Goal: Transaction & Acquisition: Purchase product/service

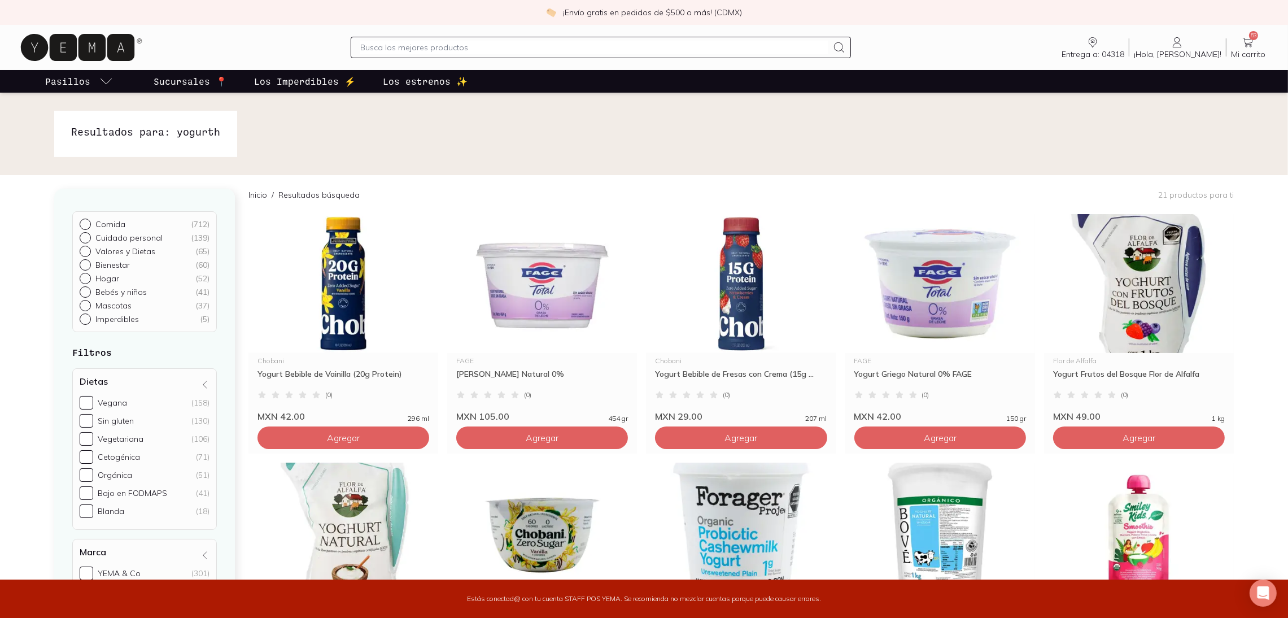
click at [448, 50] on input "text" at bounding box center [594, 48] width 468 height 14
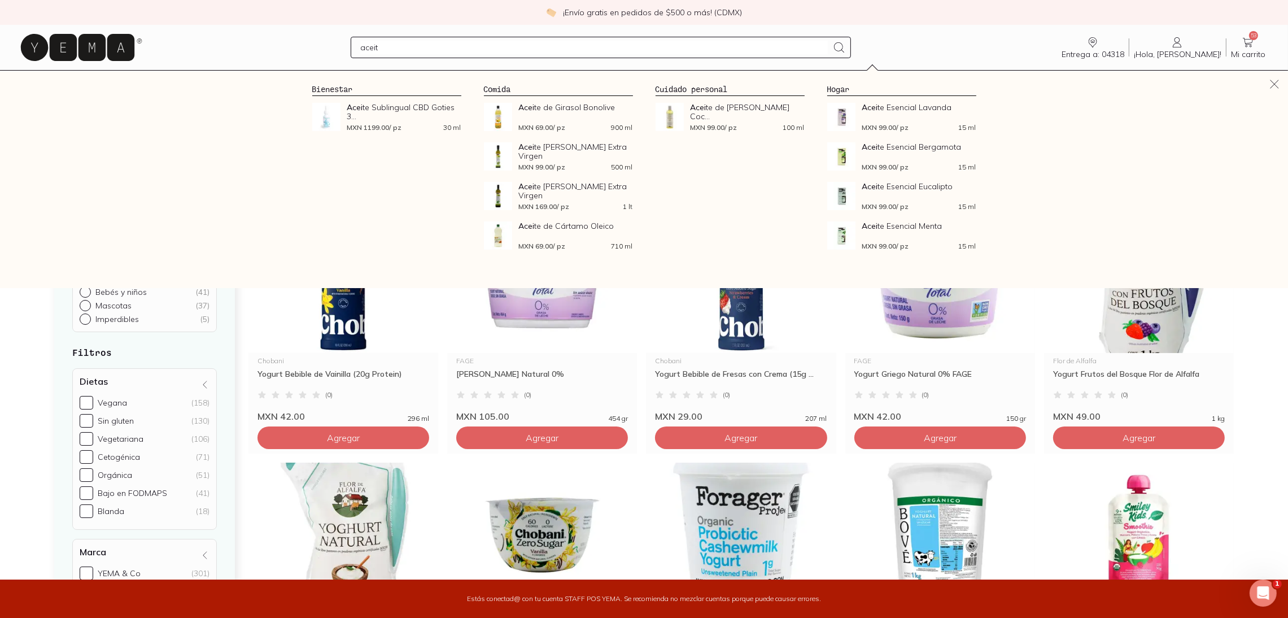
type input "aceite"
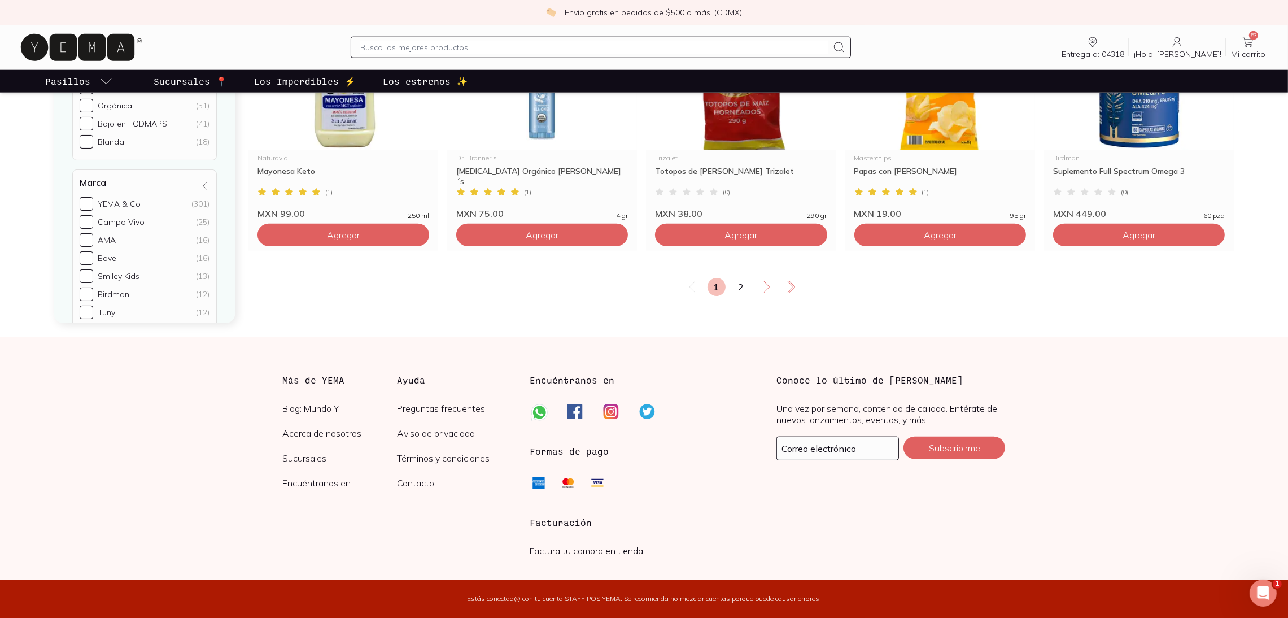
scroll to position [1948, 0]
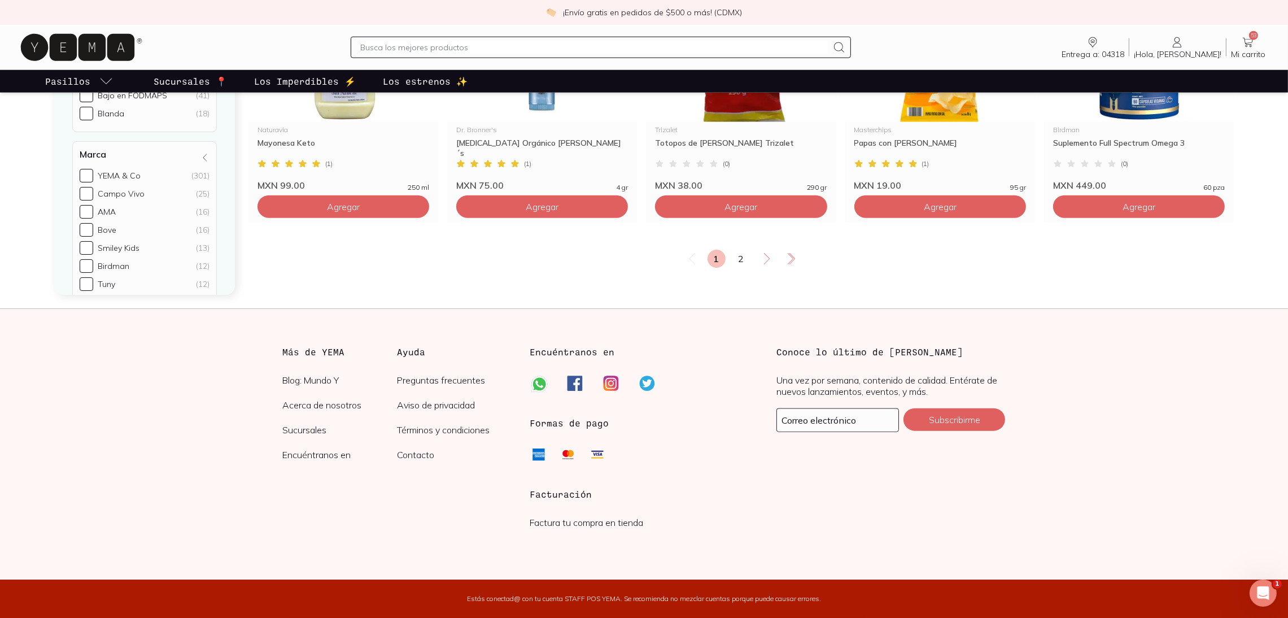
drag, startPoint x: 744, startPoint y: 259, endPoint x: 842, endPoint y: 271, distance: 98.5
click at [744, 259] on link "2" at bounding box center [741, 259] width 18 height 18
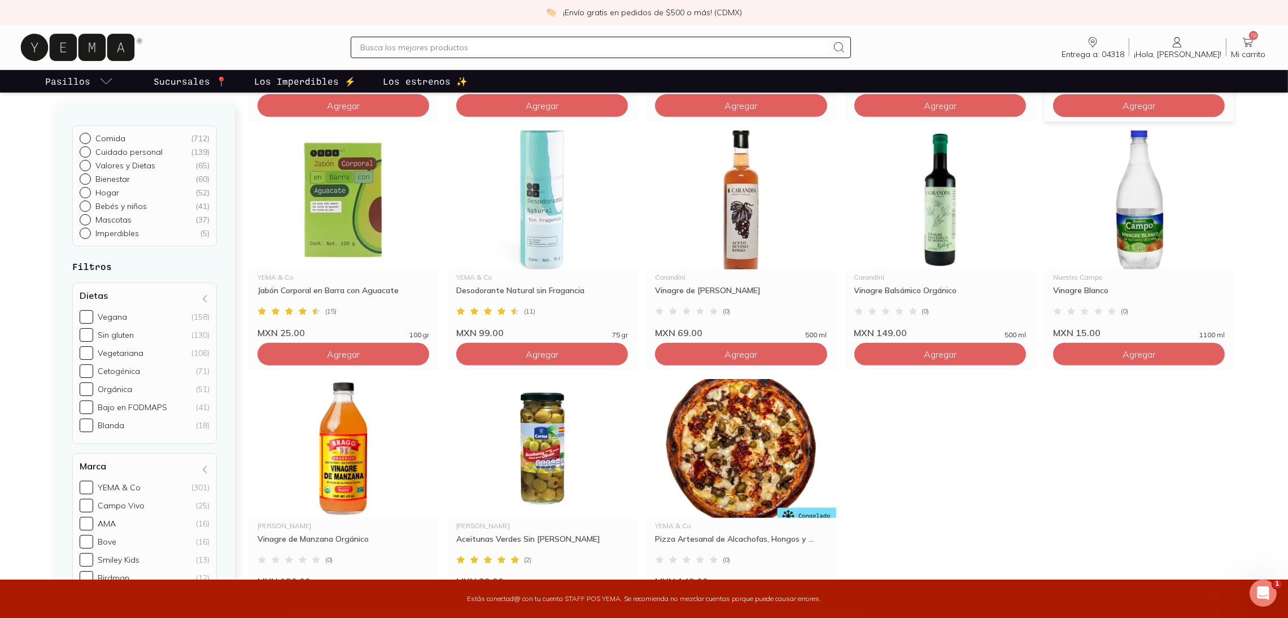
scroll to position [846, 0]
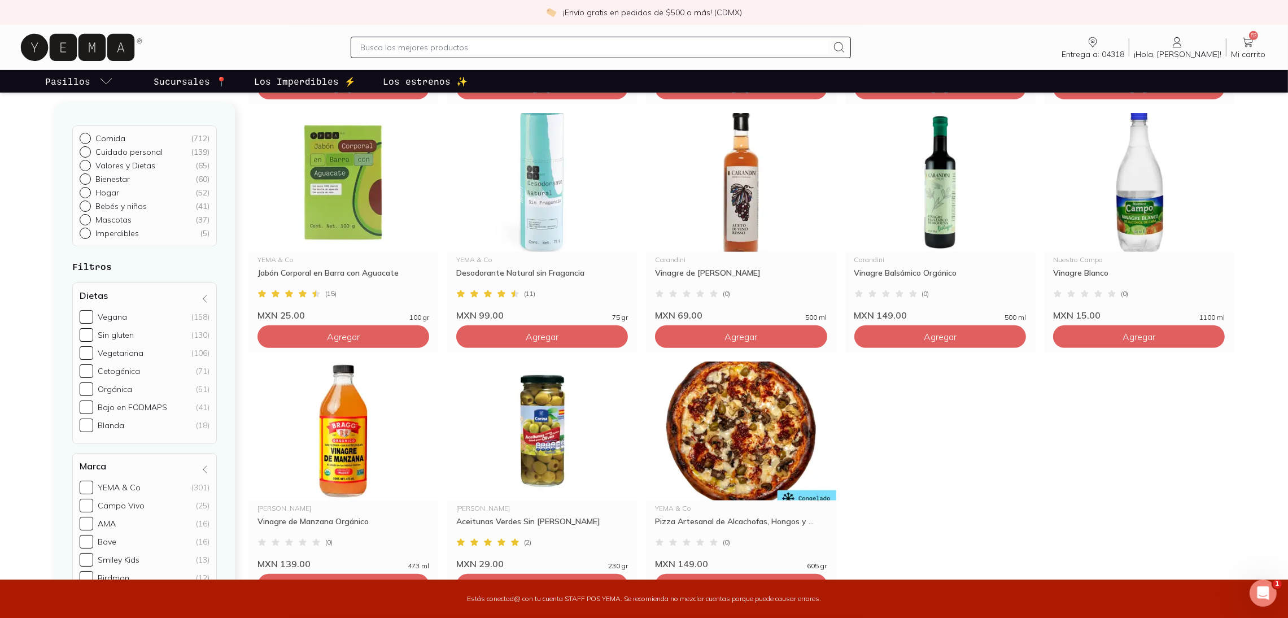
click at [460, 47] on input "text" at bounding box center [594, 48] width 468 height 14
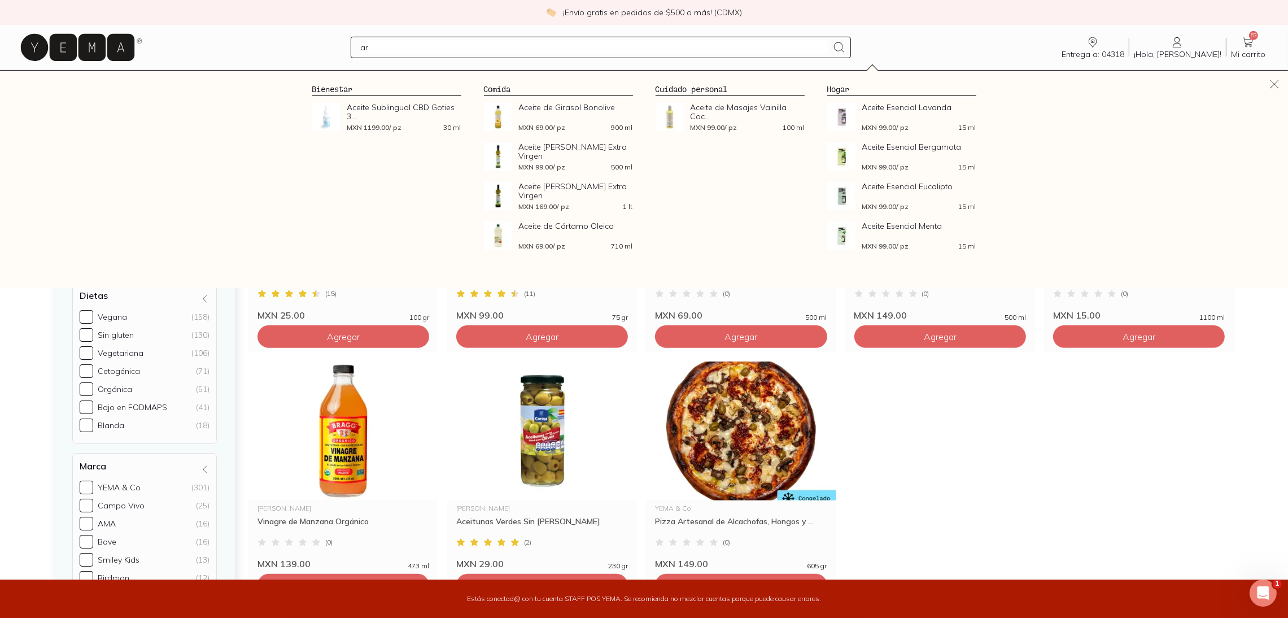
type input "a"
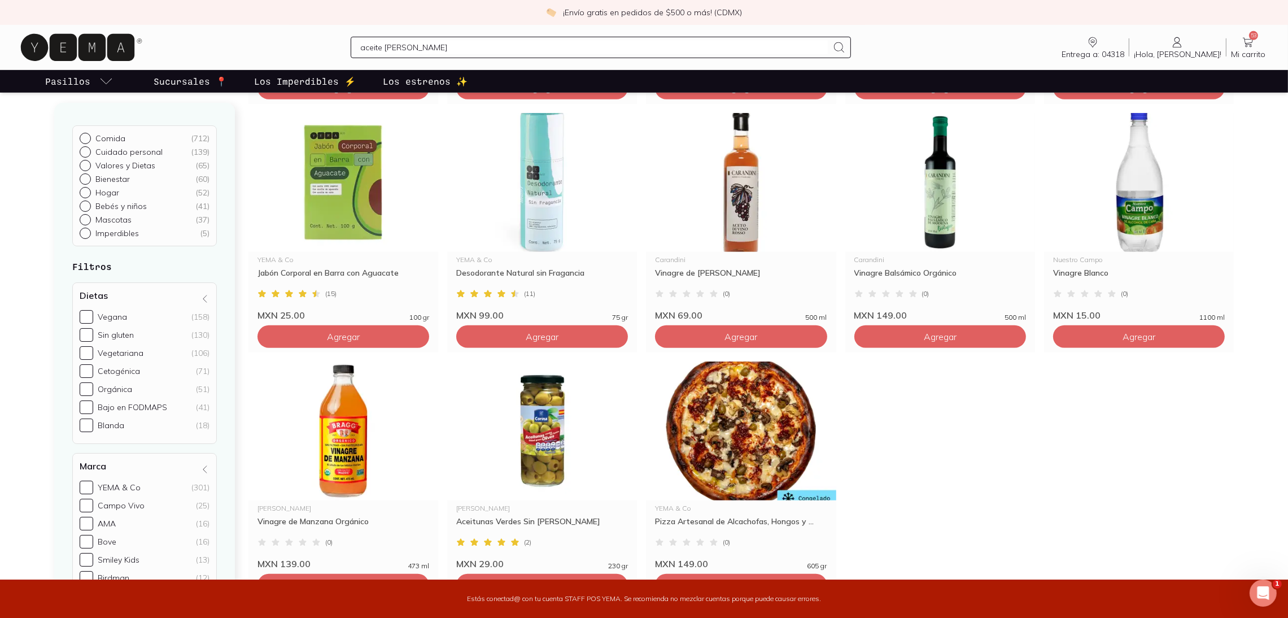
type input "aceite de arroz"
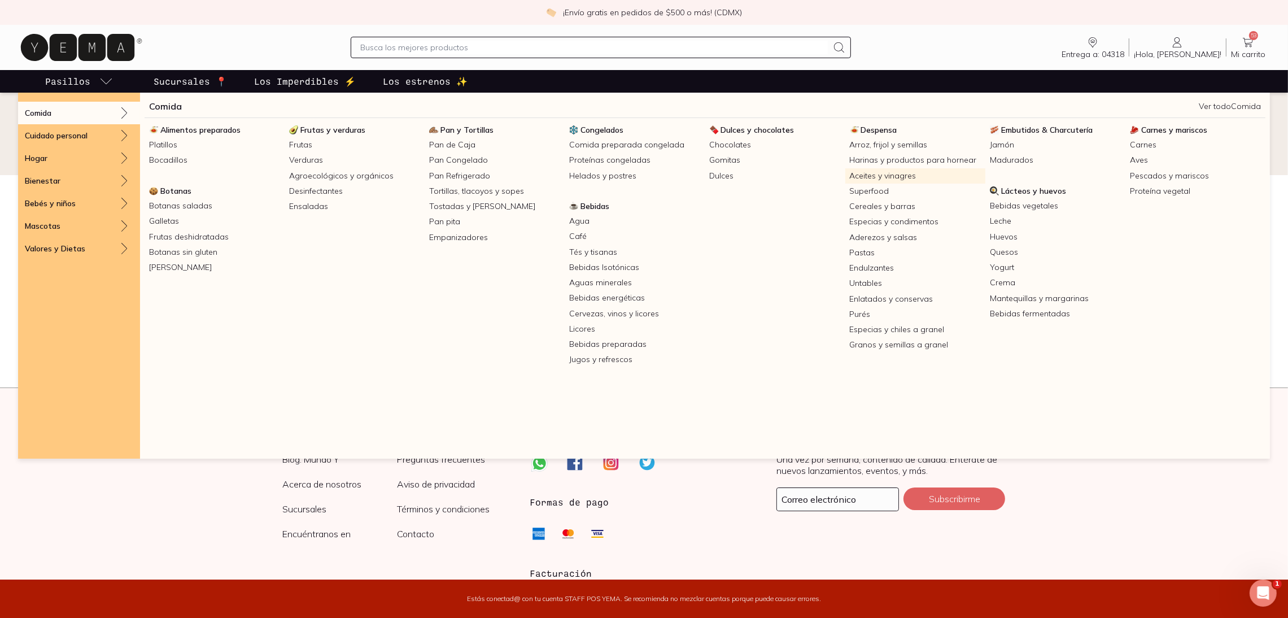
click at [858, 176] on link "Aceites y vinagres" at bounding box center [915, 175] width 140 height 15
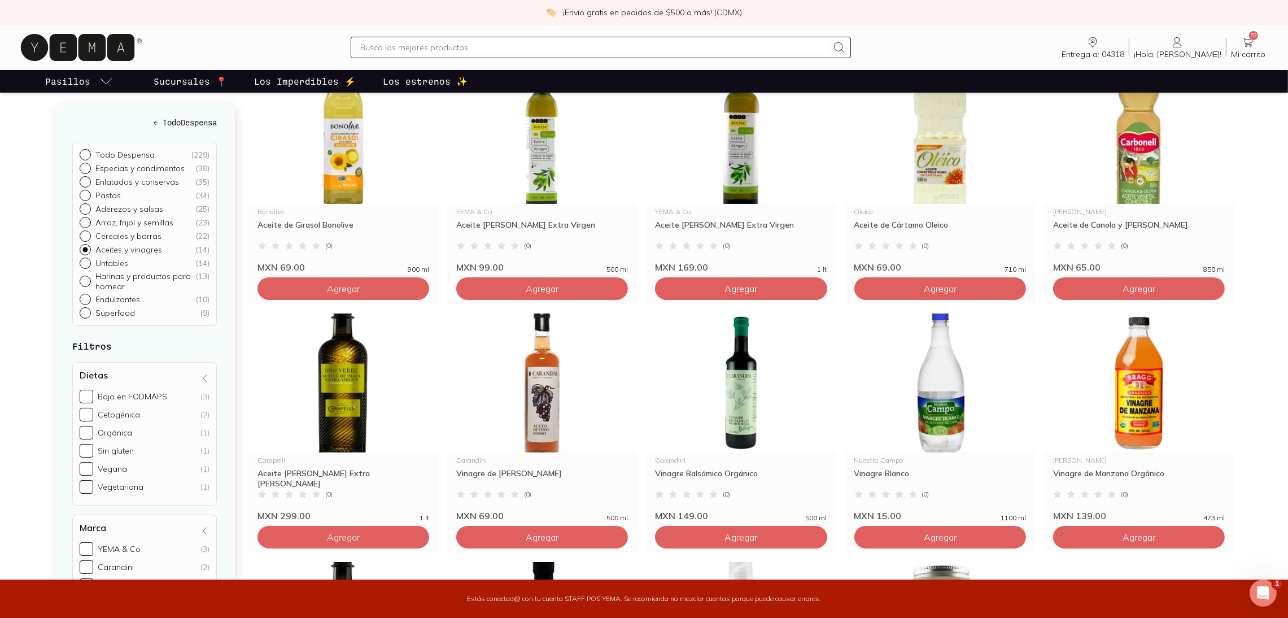
scroll to position [169, 0]
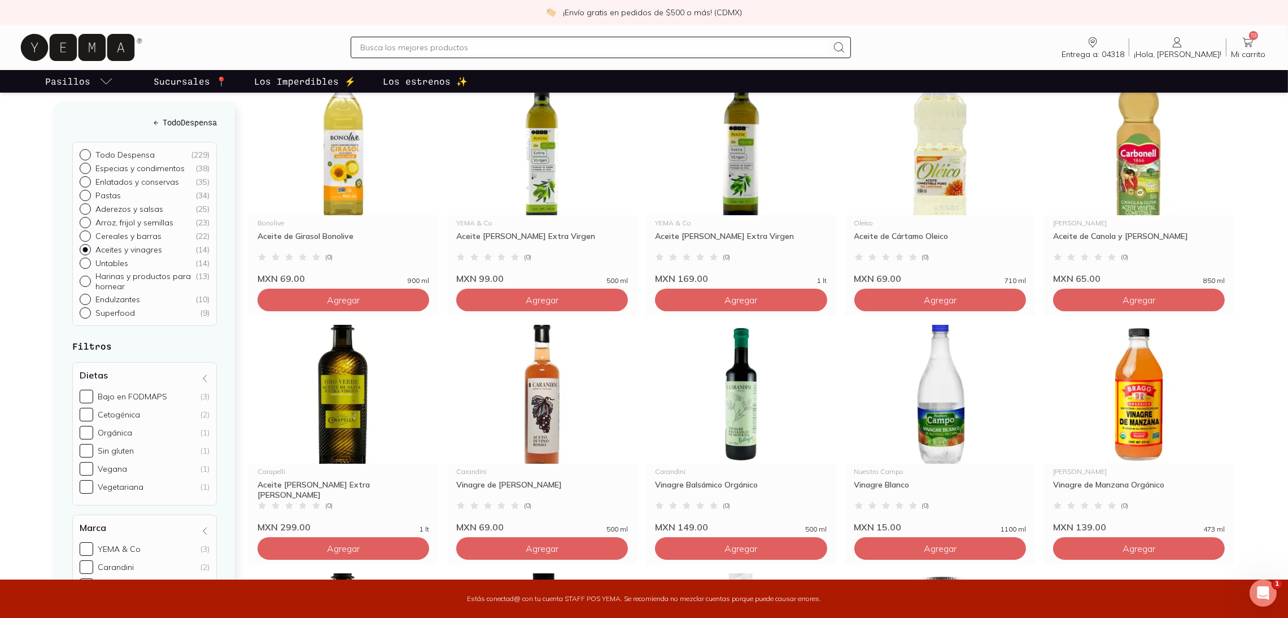
click at [1124, 49] on span "Entrega a: 04318" at bounding box center [1093, 54] width 63 height 10
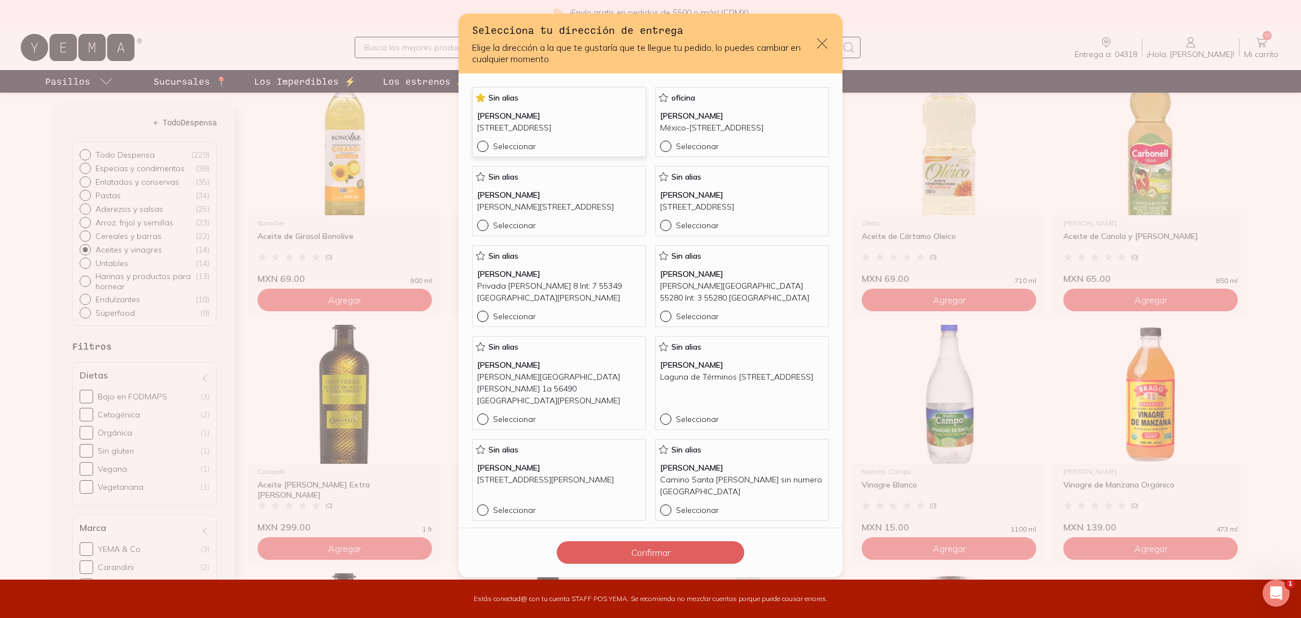
click at [565, 126] on p "[STREET_ADDRESS]" at bounding box center [559, 128] width 164 height 12
click at [660, 555] on button "Confirmar" at bounding box center [650, 552] width 187 height 23
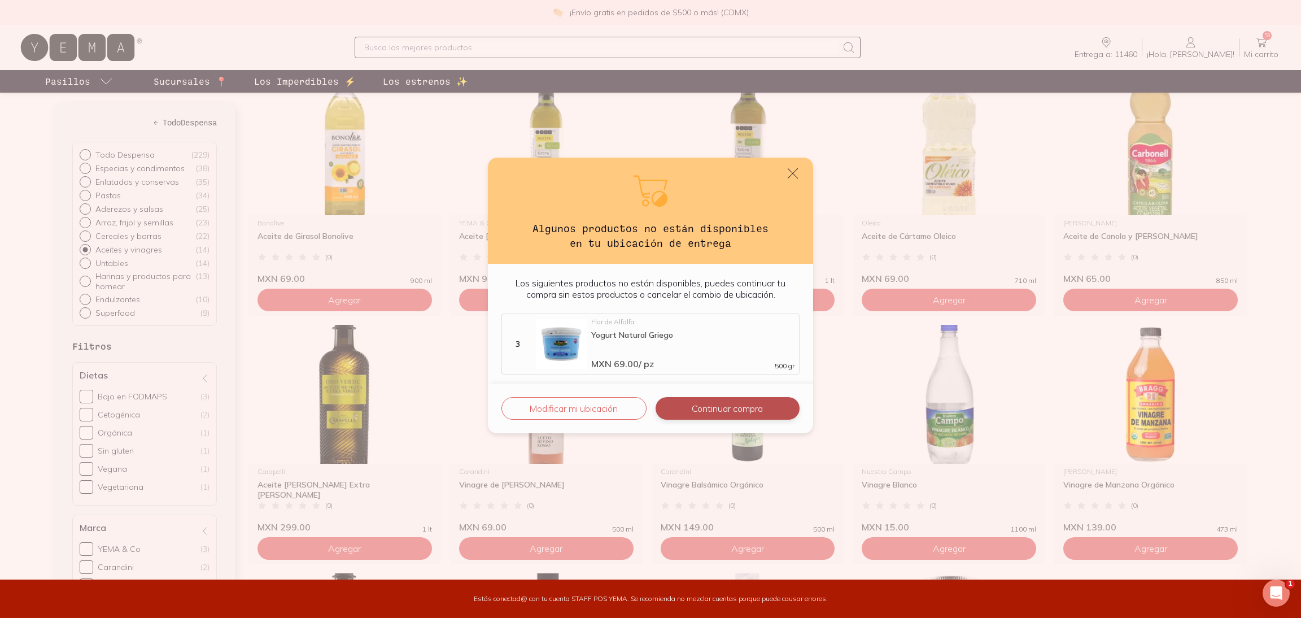
click at [757, 414] on button "Continuar compra" at bounding box center [728, 408] width 144 height 23
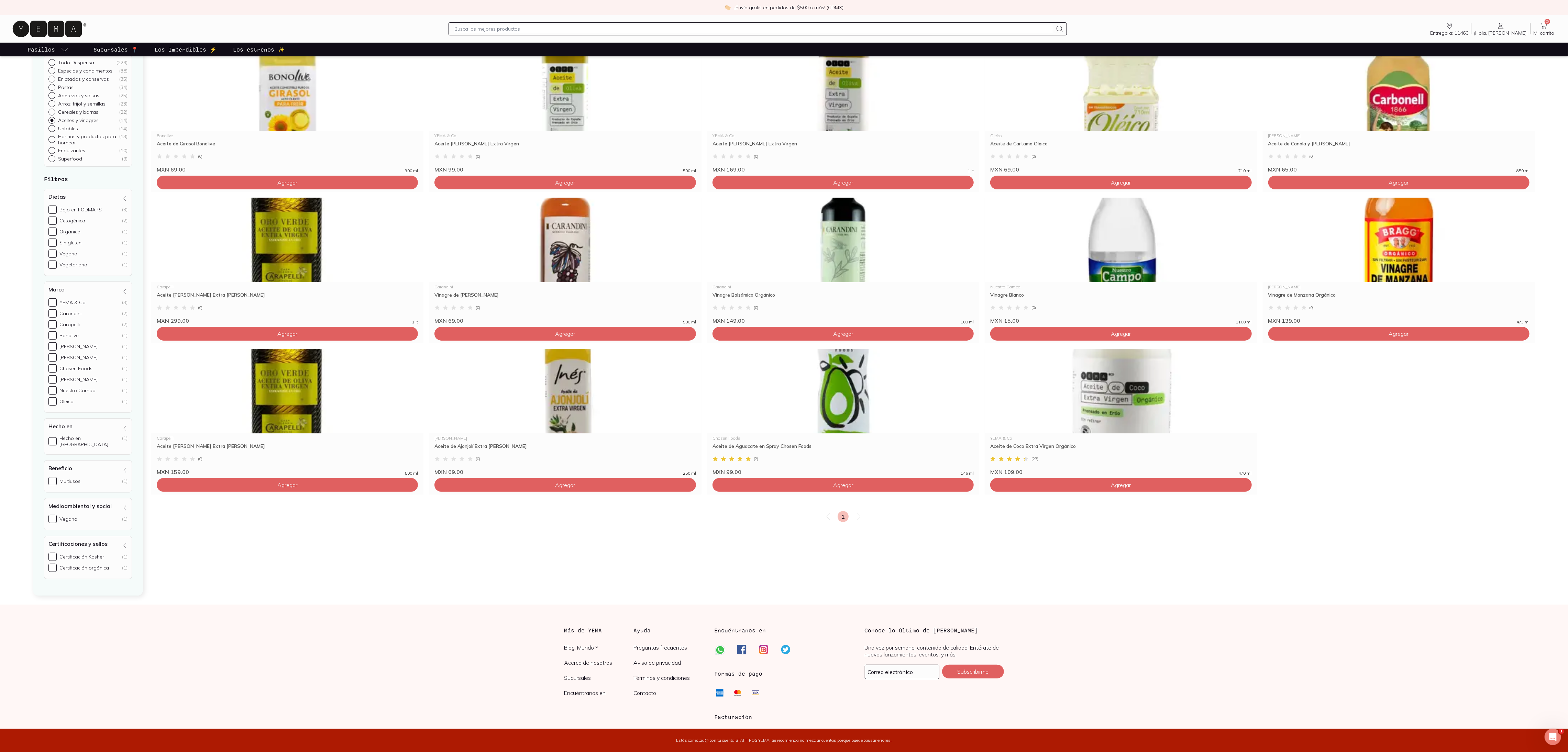
drag, startPoint x: 762, startPoint y: 1, endPoint x: 1124, endPoint y: 555, distance: 661.8
click at [783, 376] on div "Inicio / Comida / Despensa / Aceites y vinagres 14 productos para ti Bonolive A…" at bounding box center [842, 309] width 1384 height 573
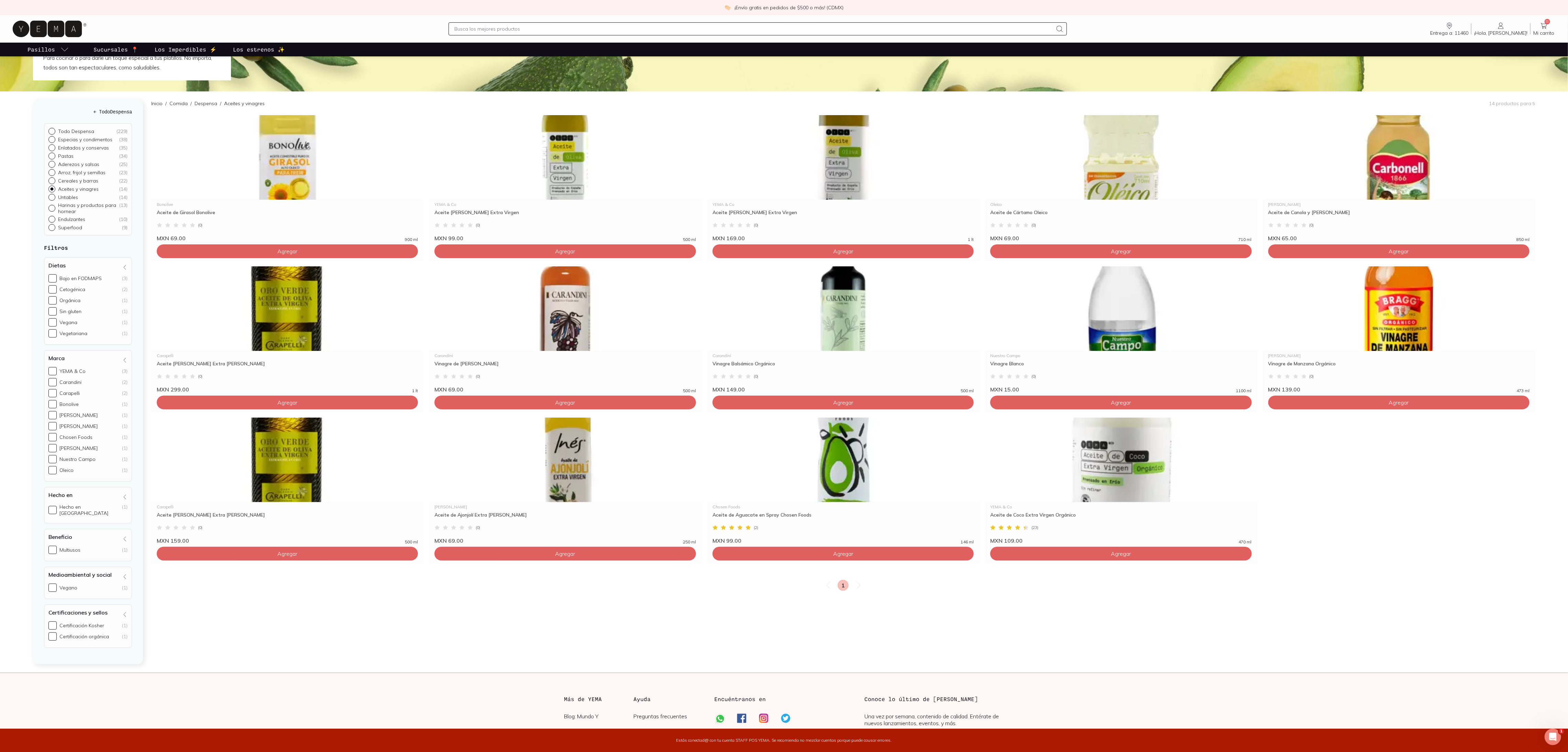
scroll to position [0, 0]
